Goal: Information Seeking & Learning: Find specific page/section

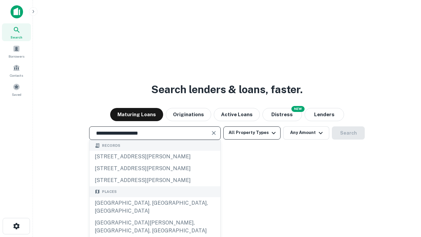
click at [155, 217] on div "Santa Monica, CA, USA" at bounding box center [154, 207] width 131 height 20
type input "**********"
click at [252, 133] on button "All Property Types" at bounding box center [251, 132] width 57 height 13
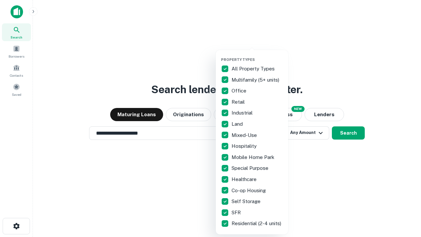
click at [257, 55] on button "button" at bounding box center [257, 55] width 72 height 0
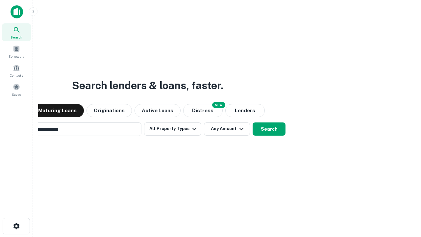
scroll to position [10, 0]
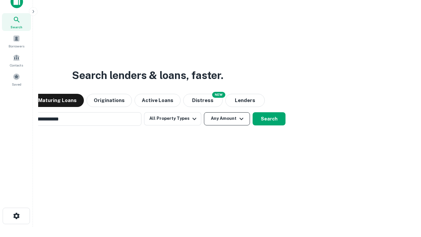
click at [204, 112] on button "Any Amount" at bounding box center [227, 118] width 46 height 13
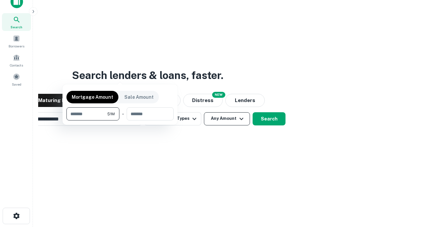
scroll to position [11, 0]
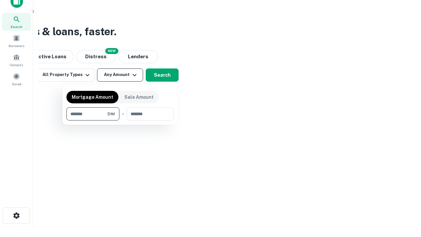
type input "*******"
click at [120, 120] on button "button" at bounding box center [119, 120] width 107 height 0
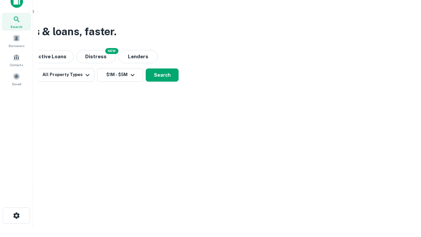
scroll to position [10, 0]
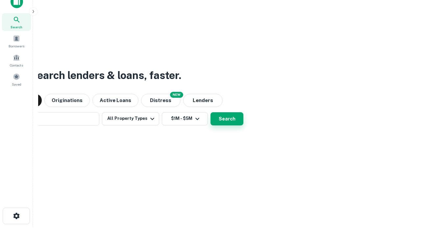
click at [210, 112] on button "Search" at bounding box center [226, 118] width 33 height 13
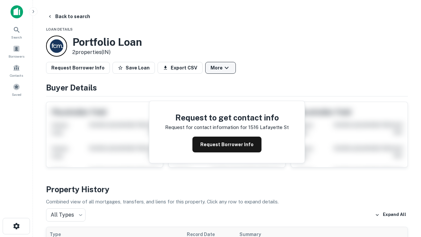
click at [220, 68] on button "More" at bounding box center [220, 68] width 31 height 12
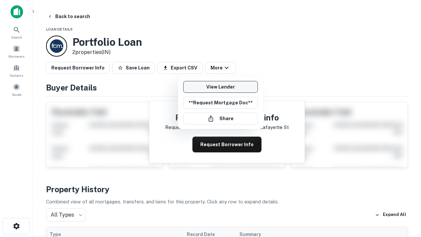
click at [220, 87] on link "View Lender" at bounding box center [220, 87] width 75 height 12
